Goal: Task Accomplishment & Management: Manage account settings

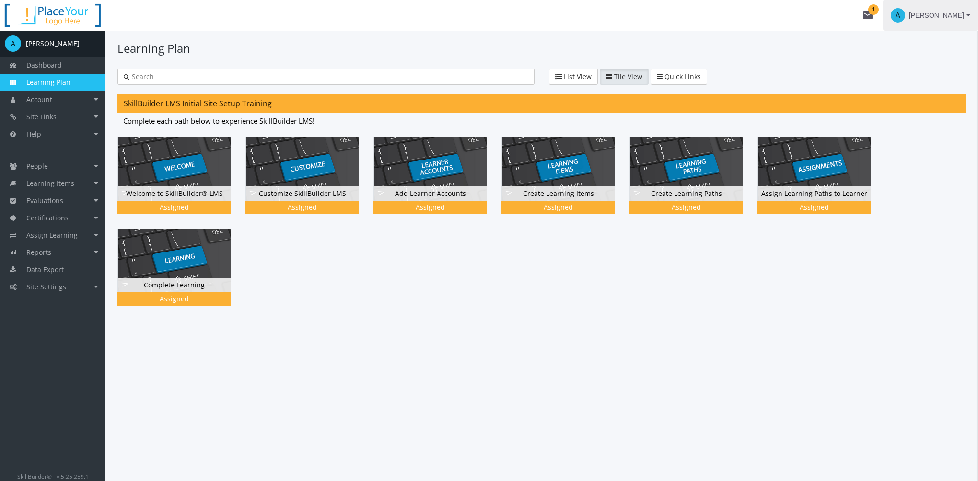
click at [942, 15] on span "[PERSON_NAME]" at bounding box center [936, 15] width 55 height 17
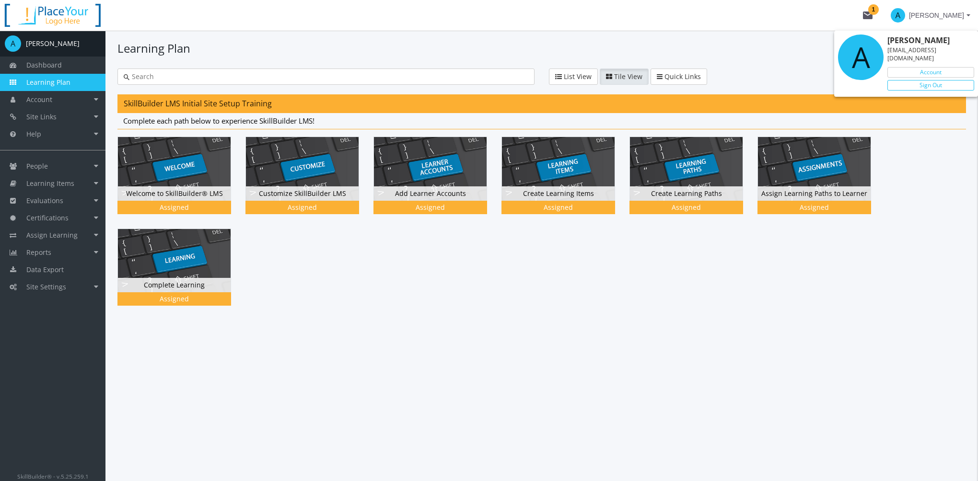
click at [932, 80] on link "Sign Out" at bounding box center [931, 85] width 87 height 11
